Goal: Navigation & Orientation: Find specific page/section

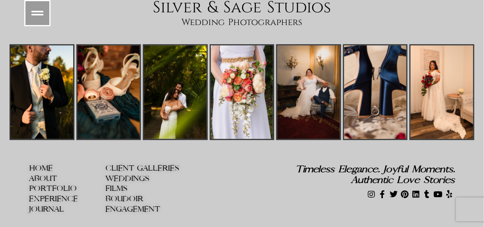
scroll to position [3488, 0]
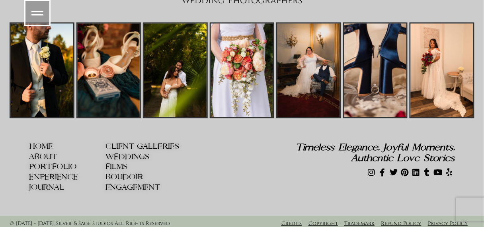
click at [55, 173] on span "EXPERIENCE" at bounding box center [53, 177] width 49 height 8
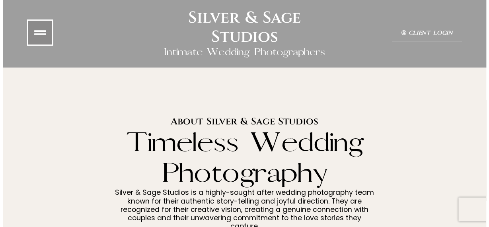
scroll to position [0, 0]
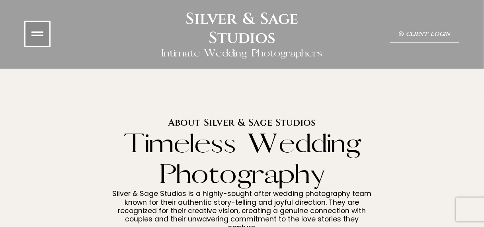
click at [37, 33] on icon at bounding box center [37, 34] width 12 height 12
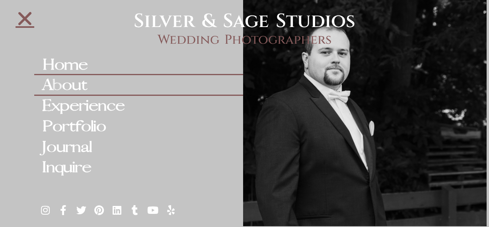
click at [65, 60] on link "Home" at bounding box center [138, 65] width 209 height 21
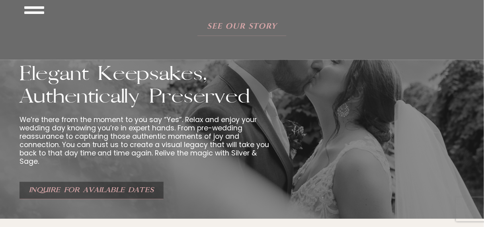
scroll to position [1054, 0]
click at [209, 92] on h2 "Elegant Keepsakes, Authentically Preserved" at bounding box center [147, 86] width 254 height 46
click at [234, 23] on span "See Our Story" at bounding box center [242, 26] width 77 height 10
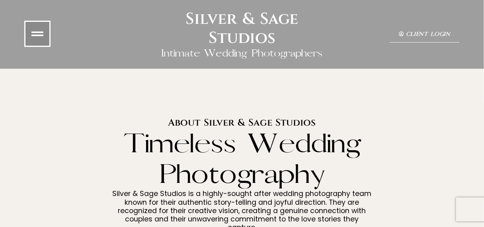
click at [39, 28] on icon at bounding box center [37, 34] width 12 height 12
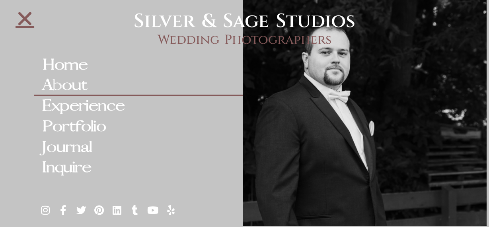
click at [73, 89] on link "About" at bounding box center [138, 85] width 209 height 21
